Goal: Task Accomplishment & Management: Use online tool/utility

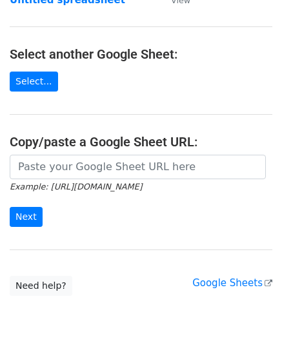
scroll to position [129, 0]
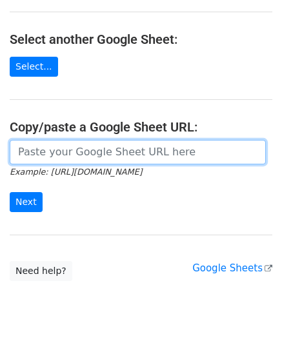
click at [43, 140] on input "url" at bounding box center [138, 152] width 256 height 24
paste input "[URL][DOMAIN_NAME]"
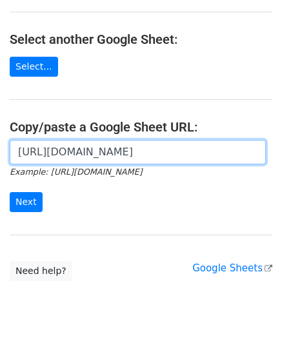
scroll to position [0, 256]
type input "[URL][DOMAIN_NAME]"
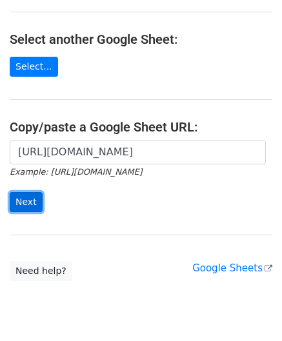
click at [34, 196] on input "Next" at bounding box center [26, 202] width 33 height 20
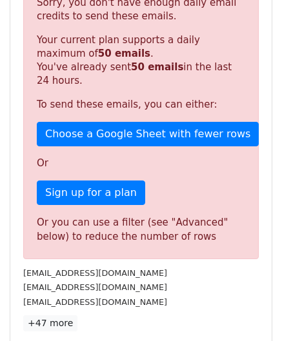
scroll to position [435, 0]
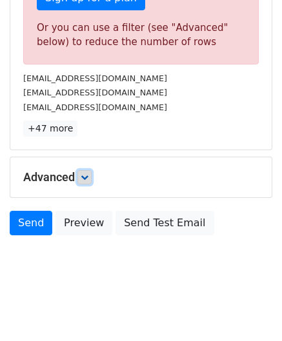
click at [86, 173] on icon at bounding box center [85, 177] width 8 height 8
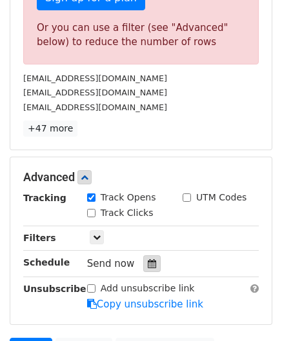
click at [148, 259] on icon at bounding box center [152, 263] width 8 height 9
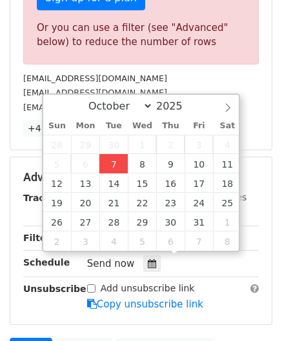
type input "2025-10-07 12:00"
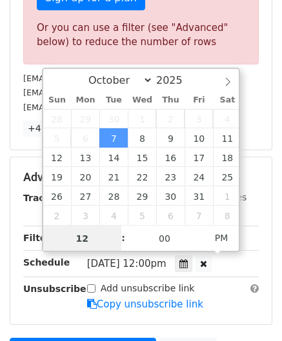
paste input "4"
type input "4"
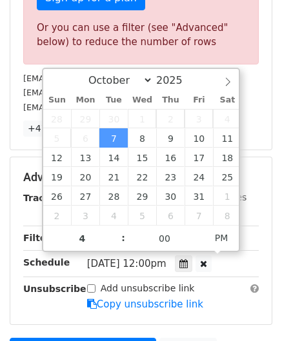
type input "2025-10-07 16:00"
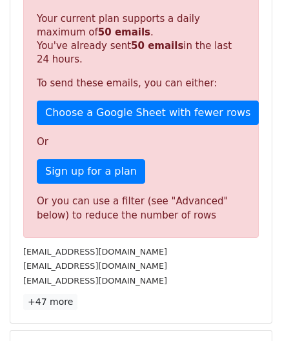
scroll to position [579, 0]
